Goal: Task Accomplishment & Management: Use online tool/utility

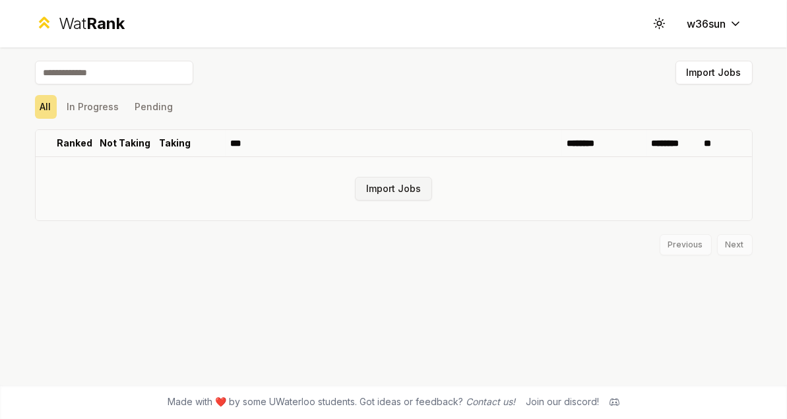
click at [386, 190] on button "Import Jobs" at bounding box center [393, 189] width 77 height 24
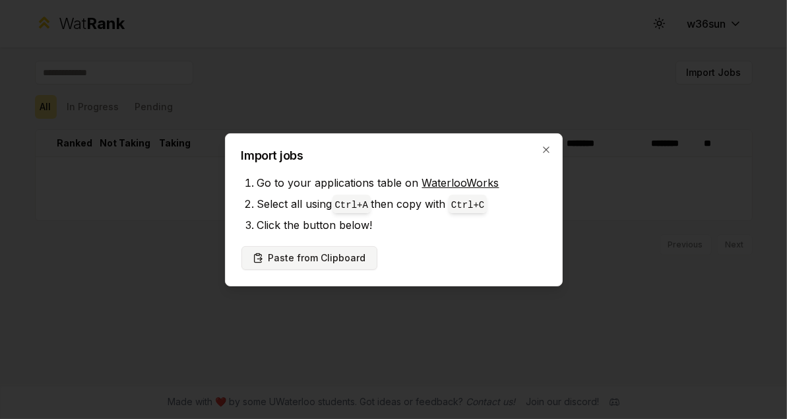
click at [280, 257] on button "Paste from Clipboard" at bounding box center [309, 258] width 136 height 24
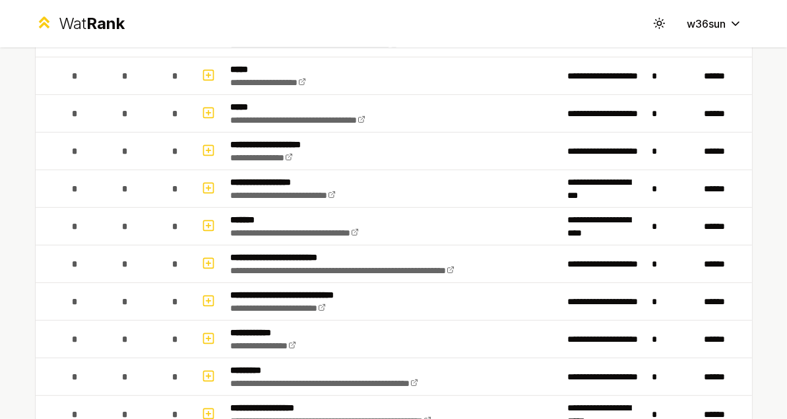
scroll to position [855, 0]
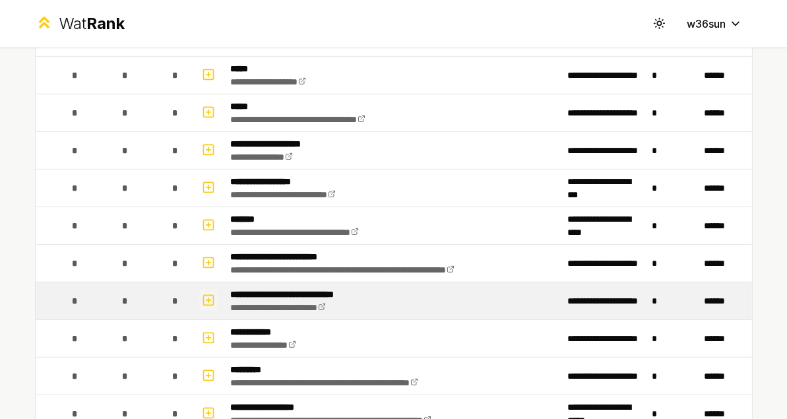
click at [202, 295] on icon "button" at bounding box center [208, 300] width 13 height 16
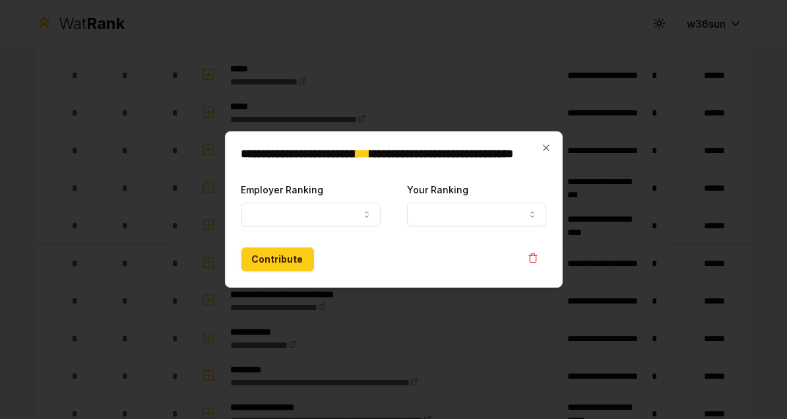
select select
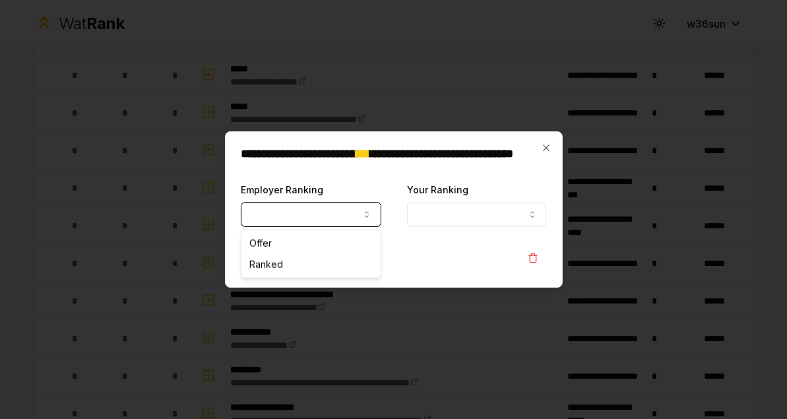
click at [341, 208] on button "Employer Ranking" at bounding box center [310, 214] width 139 height 24
select select "******"
click at [492, 212] on button "Your Ranking" at bounding box center [476, 214] width 139 height 24
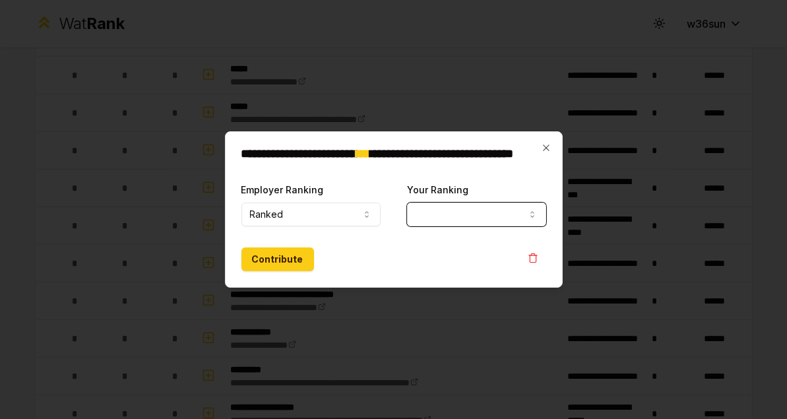
click at [492, 212] on button "Your Ranking" at bounding box center [476, 214] width 139 height 24
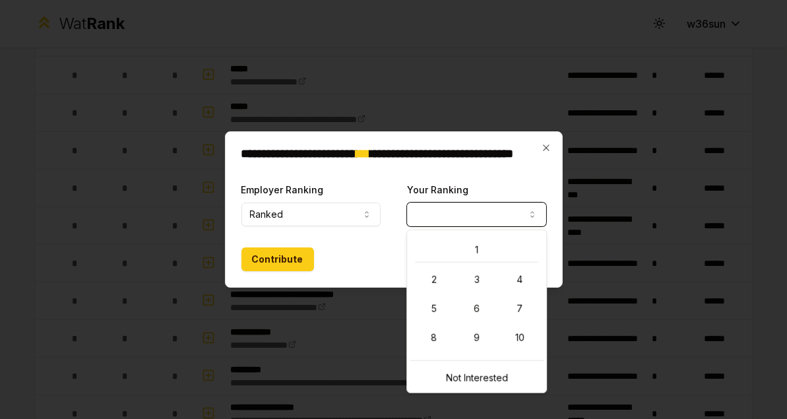
click at [429, 212] on button "Your Ranking" at bounding box center [476, 214] width 139 height 24
select select "*"
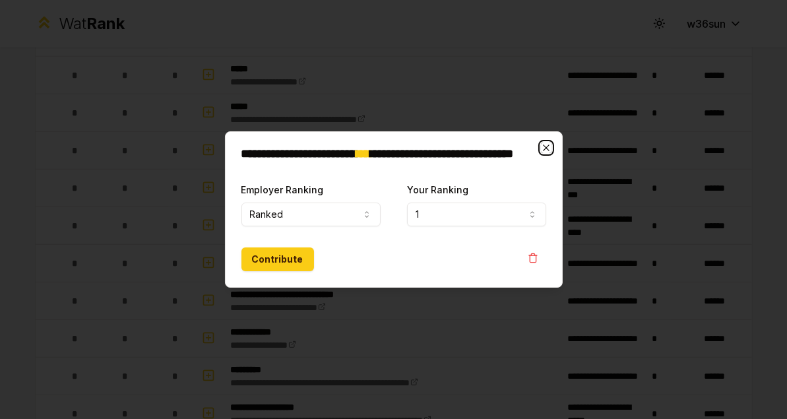
click at [549, 143] on icon "button" at bounding box center [546, 147] width 11 height 11
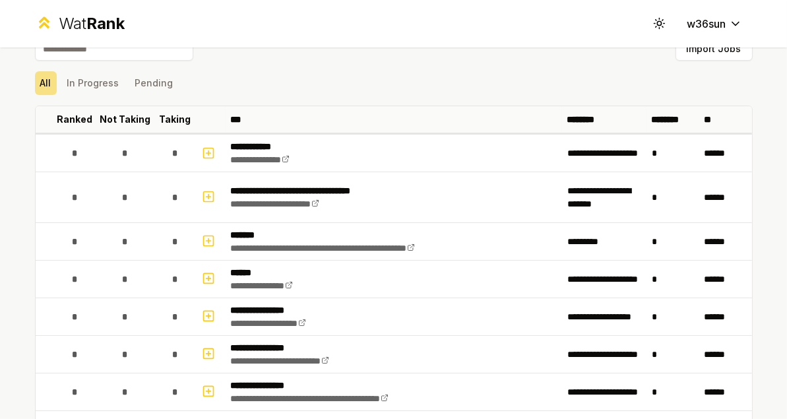
scroll to position [0, 0]
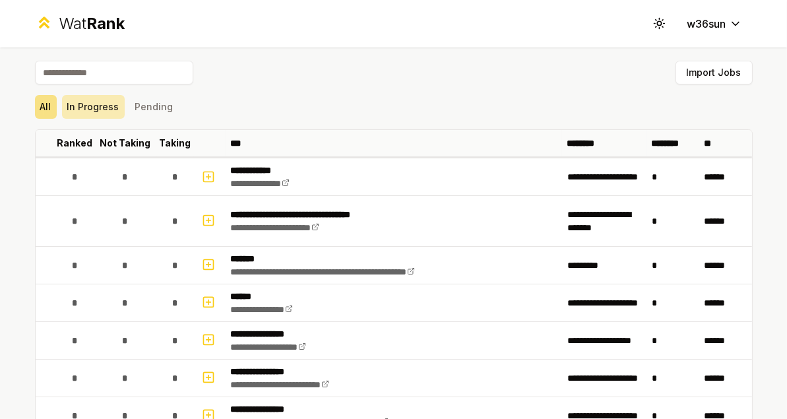
click at [78, 116] on button "In Progress" at bounding box center [93, 107] width 63 height 24
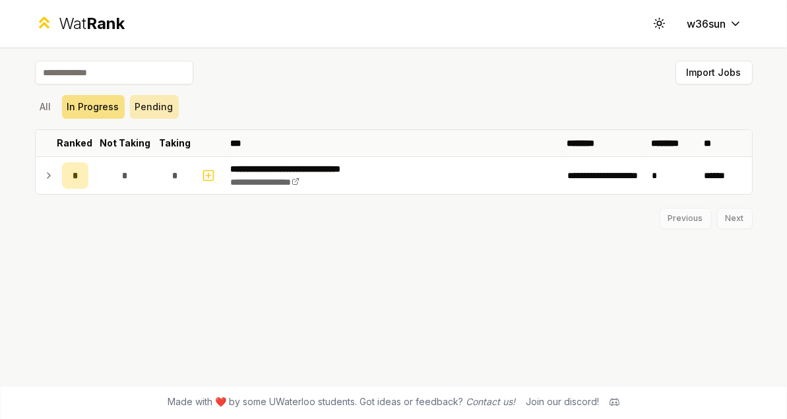
click at [153, 111] on button "Pending" at bounding box center [154, 107] width 49 height 24
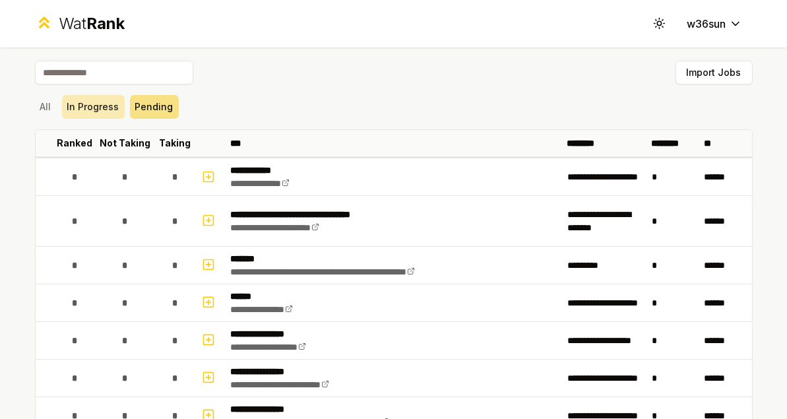
click at [83, 105] on button "In Progress" at bounding box center [93, 107] width 63 height 24
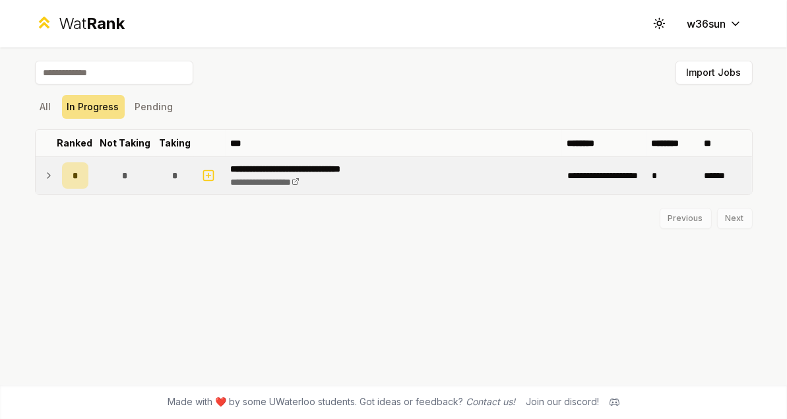
click at [74, 171] on span "*" at bounding box center [75, 175] width 4 height 13
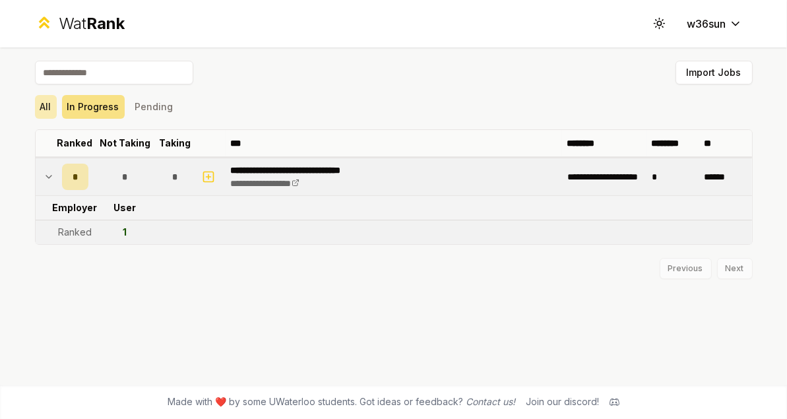
click at [53, 102] on button "All" at bounding box center [46, 107] width 22 height 24
